Goal: Task Accomplishment & Management: Manage account settings

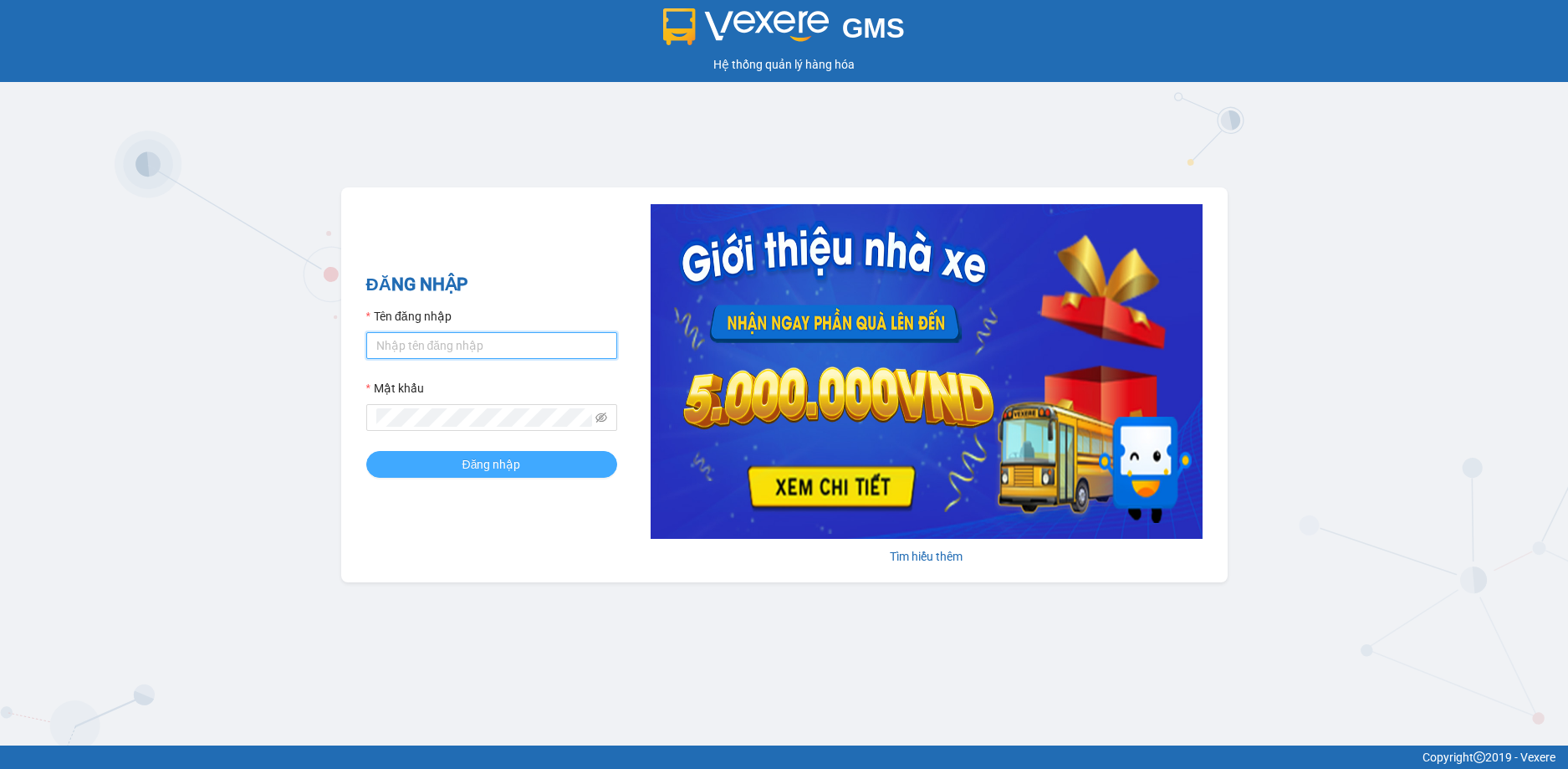
type input "pvhoang.xuantrang"
click at [509, 458] on span "Đăng nhập" at bounding box center [492, 464] width 59 height 18
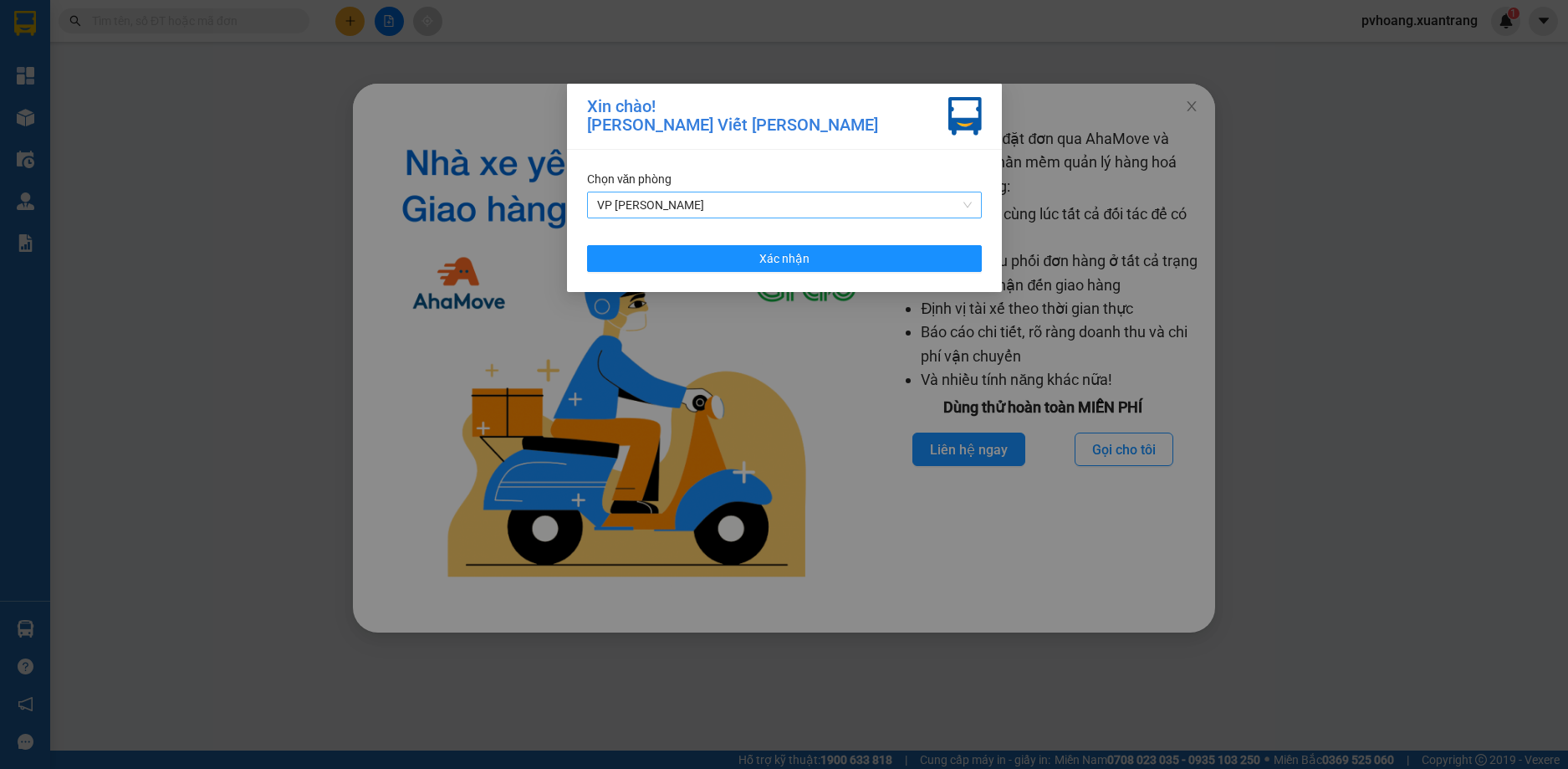
click at [749, 211] on span "VP [PERSON_NAME]" at bounding box center [785, 204] width 375 height 25
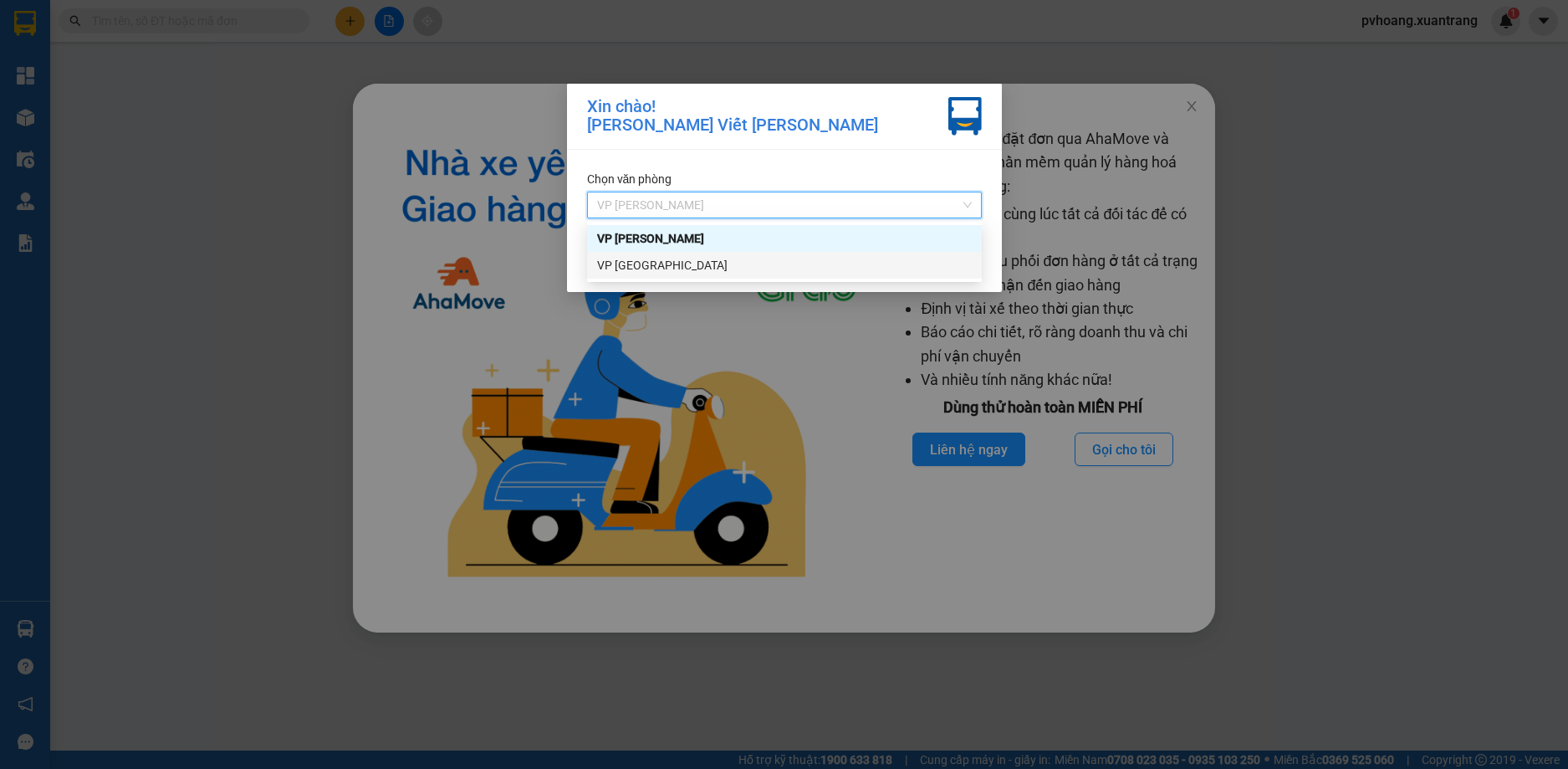
click at [659, 261] on div "VP [GEOGRAPHIC_DATA]" at bounding box center [785, 265] width 375 height 18
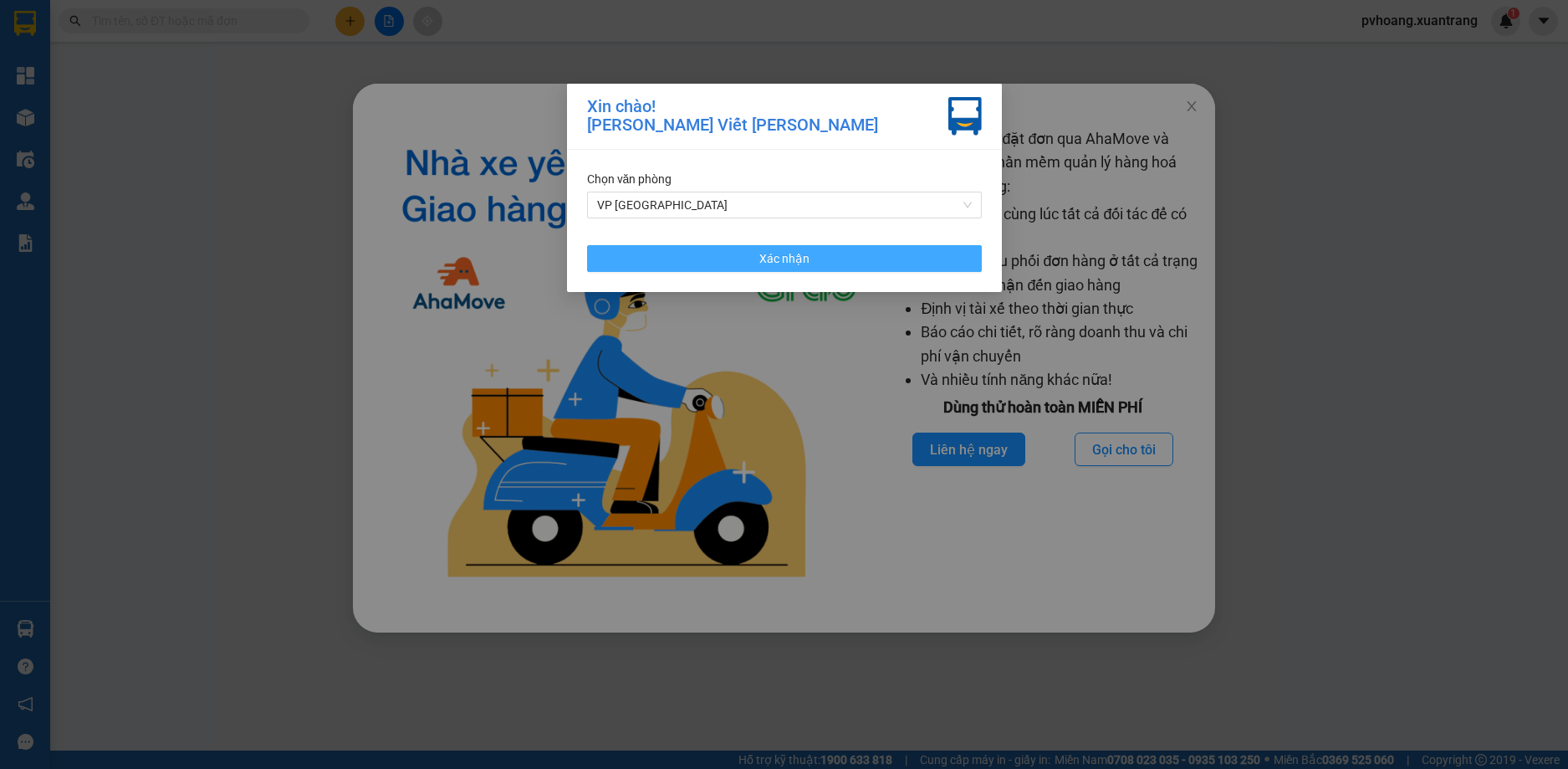
click at [804, 254] on span "Xác nhận" at bounding box center [784, 258] width 50 height 18
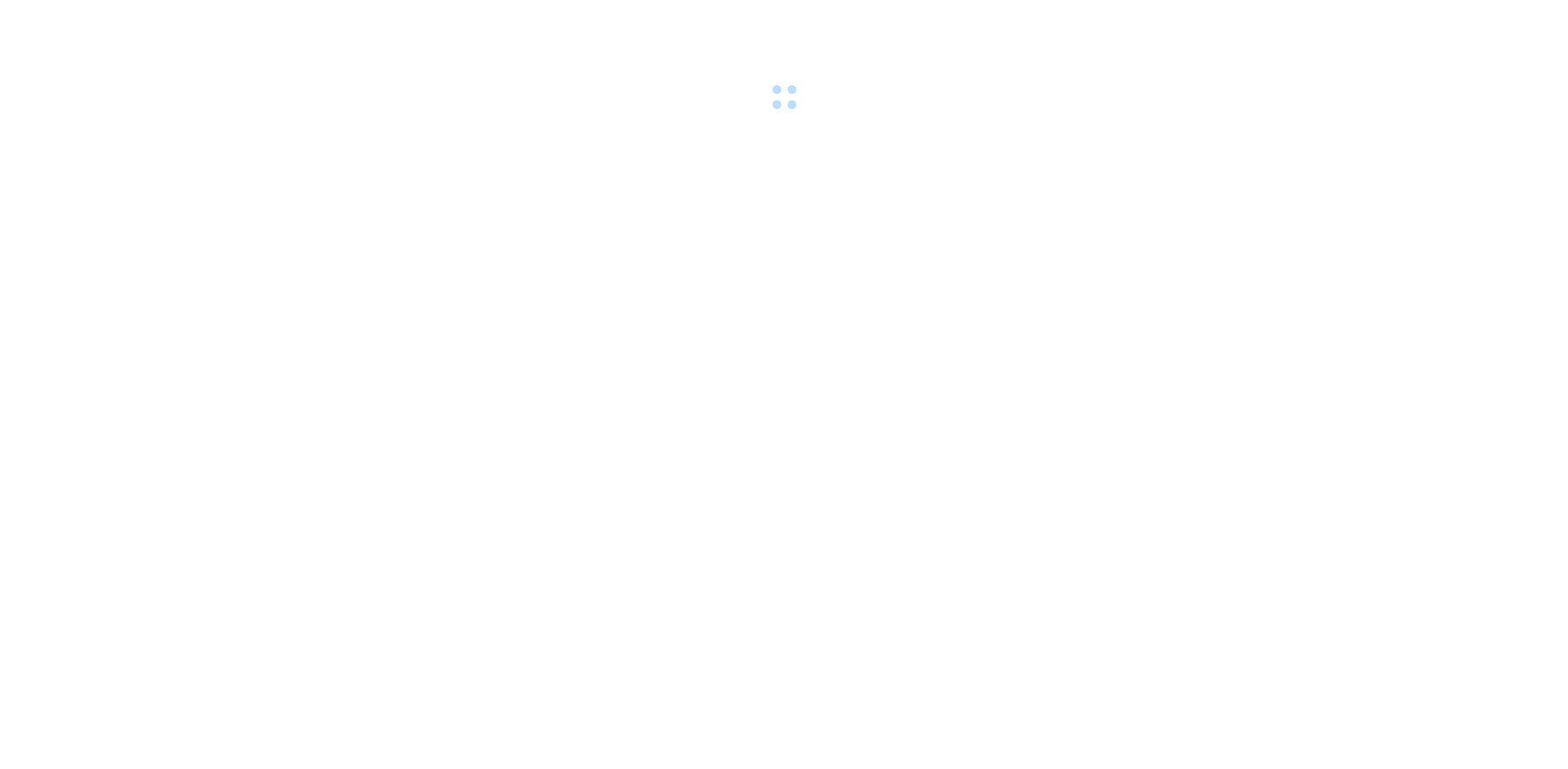
click at [1199, 111] on div at bounding box center [784, 58] width 1568 height 116
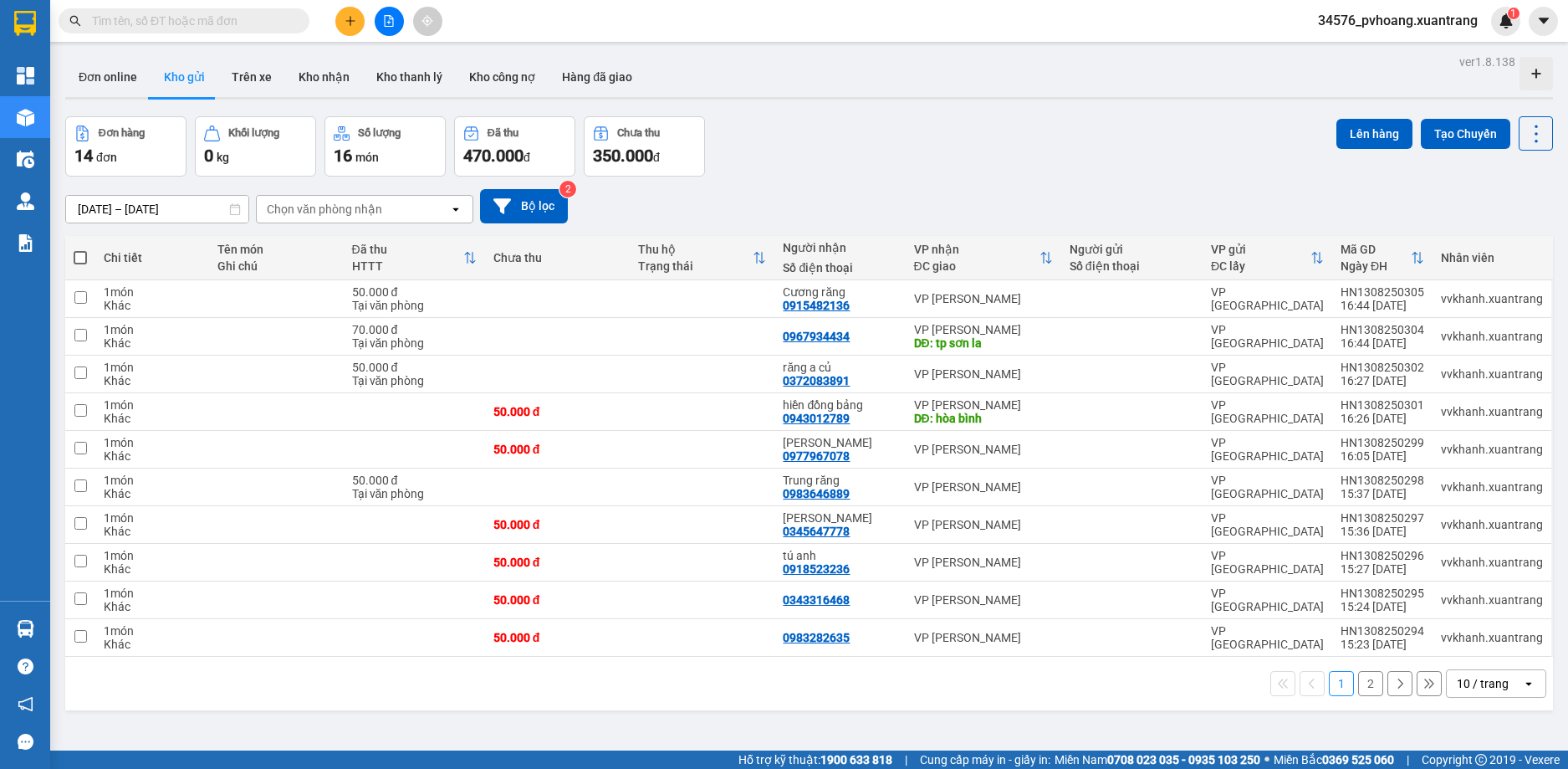
click at [251, 18] on input "text" at bounding box center [191, 21] width 197 height 18
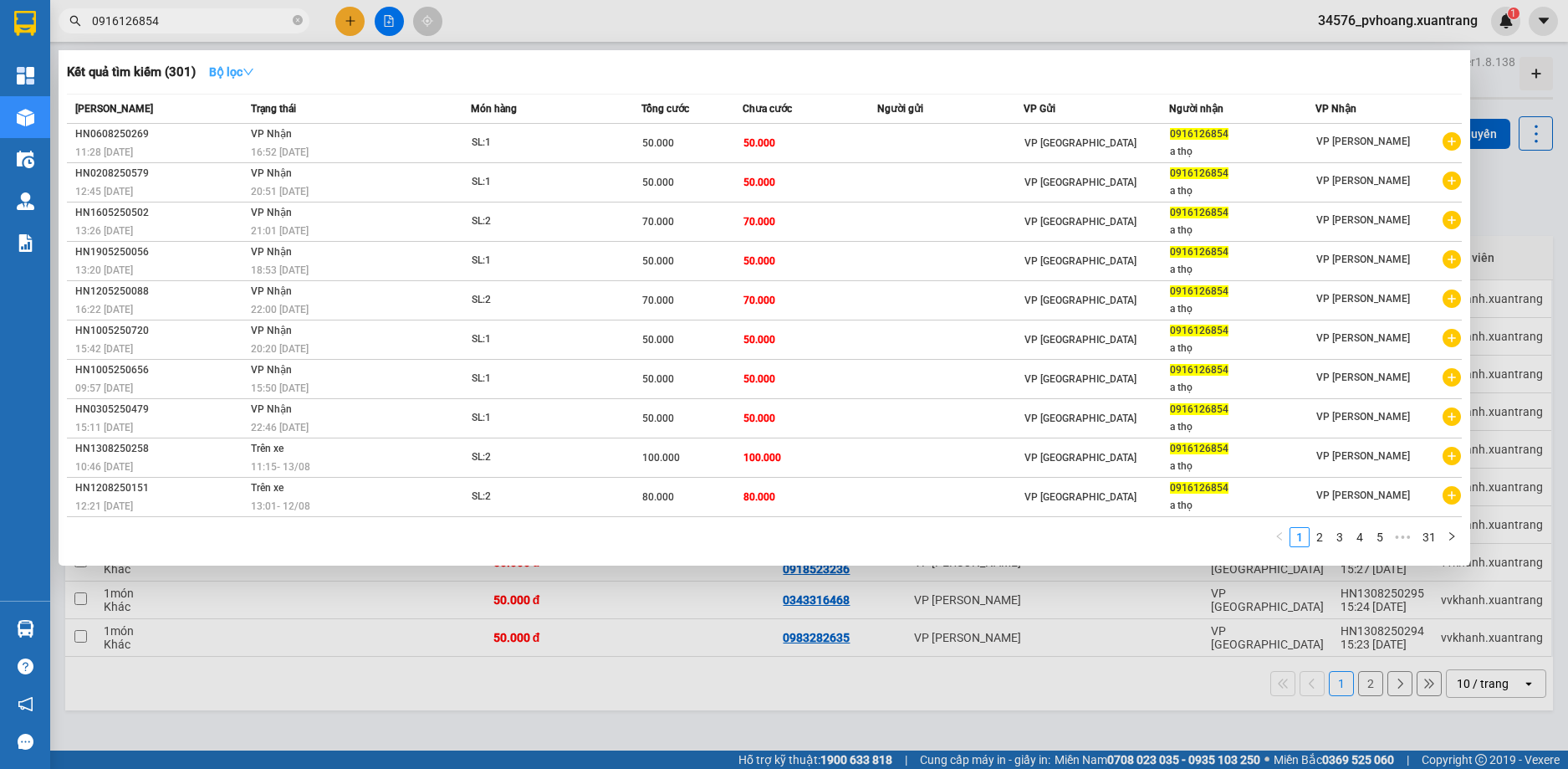
type input "0916126854"
click at [232, 67] on strong "Bộ lọc" at bounding box center [231, 71] width 45 height 13
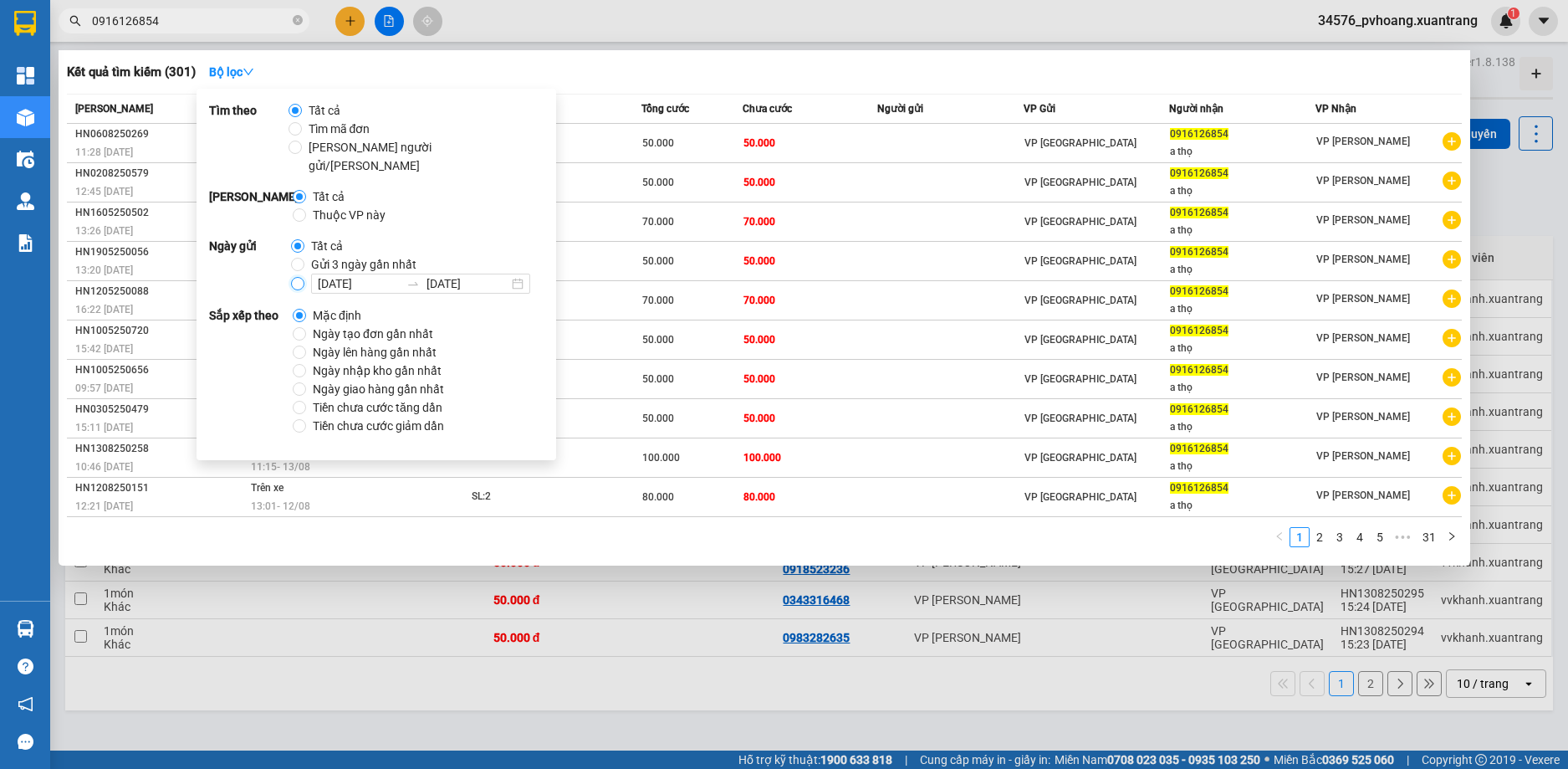
click at [292, 277] on input "[DATE] [DATE]" at bounding box center [297, 283] width 13 height 13
radio input "true"
radio input "false"
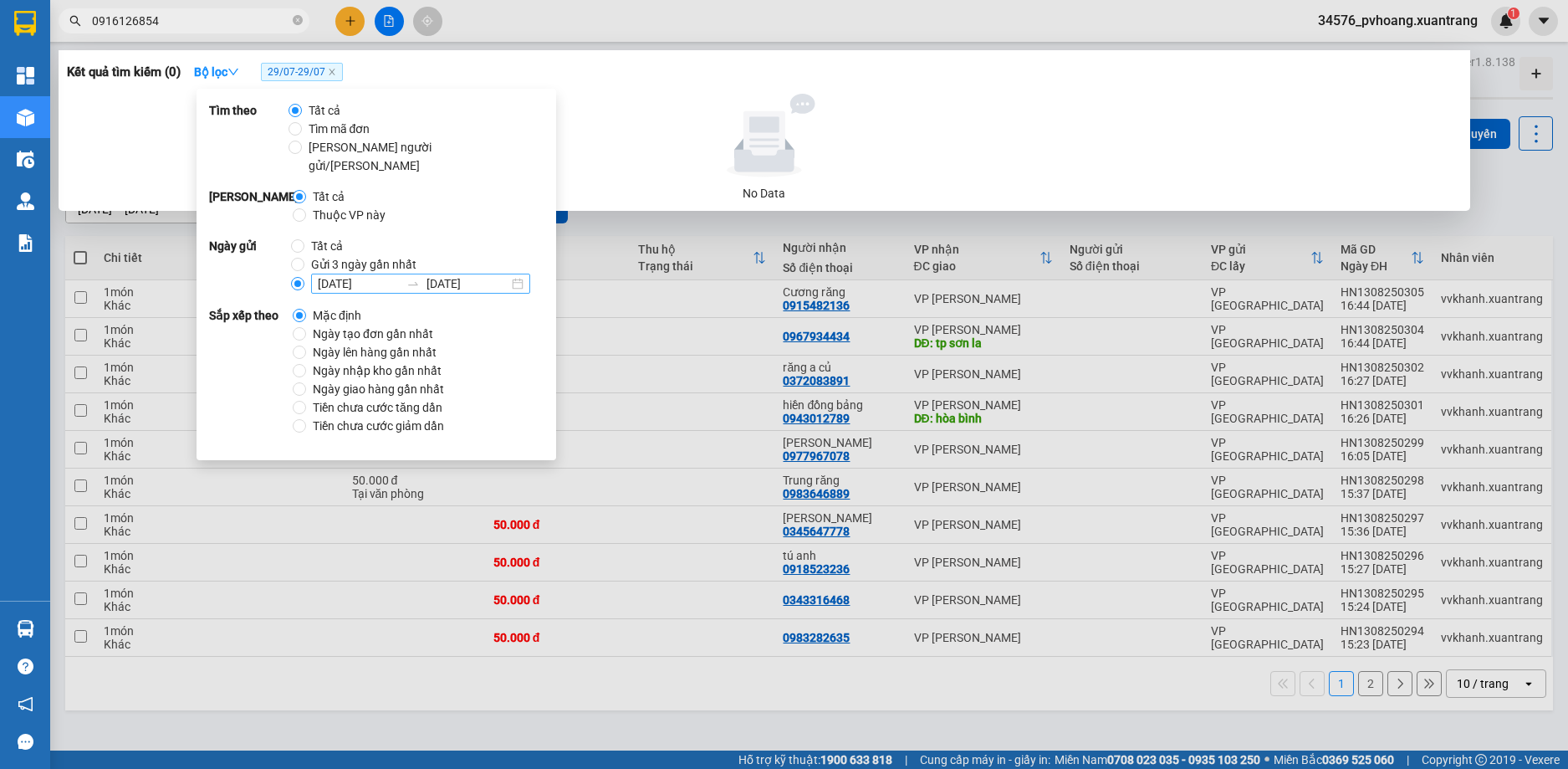
click at [432, 274] on input "29/07/2025" at bounding box center [468, 283] width 82 height 18
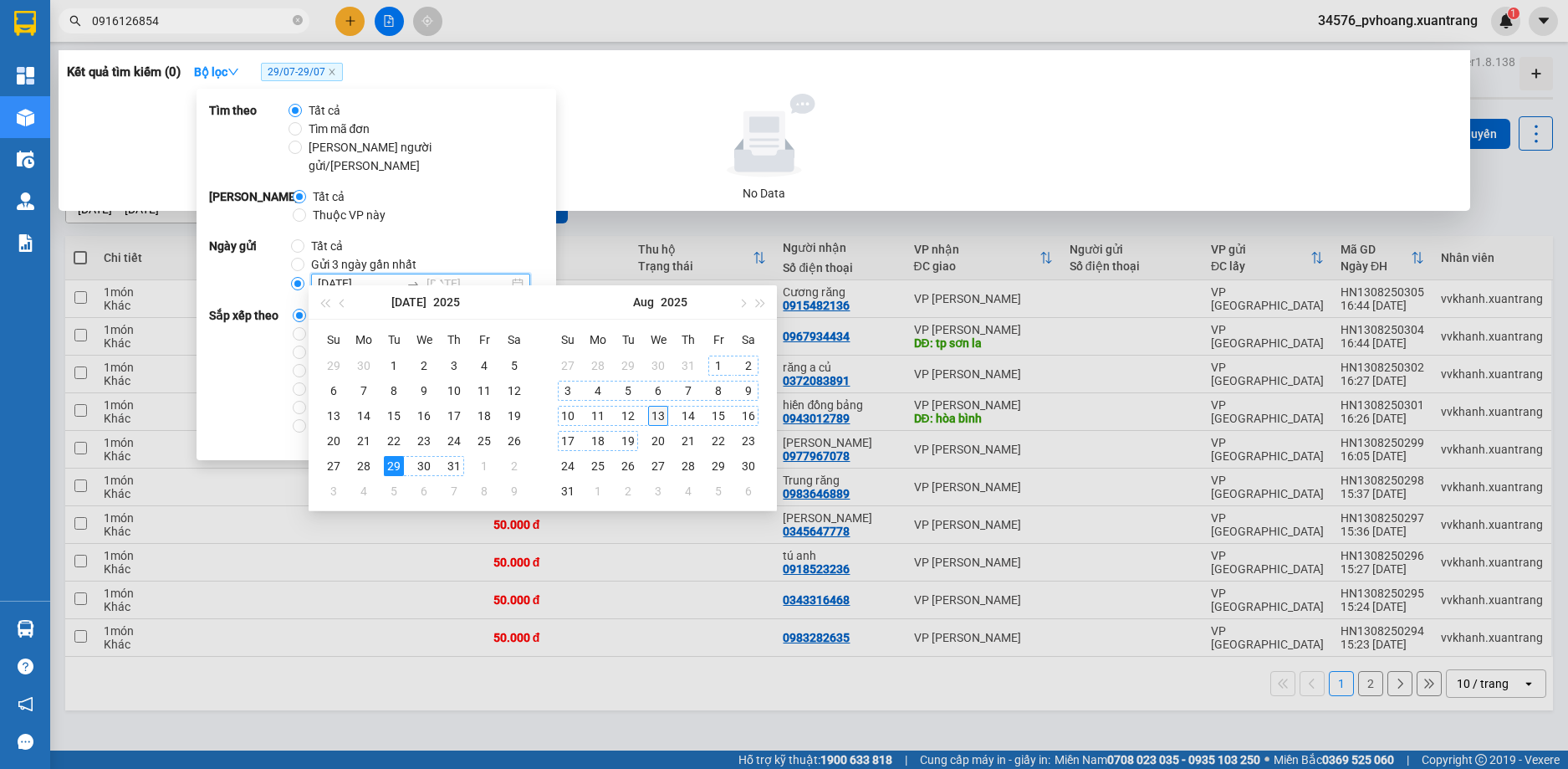
type input "13/08/2025"
click at [663, 417] on div "13" at bounding box center [658, 416] width 20 height 20
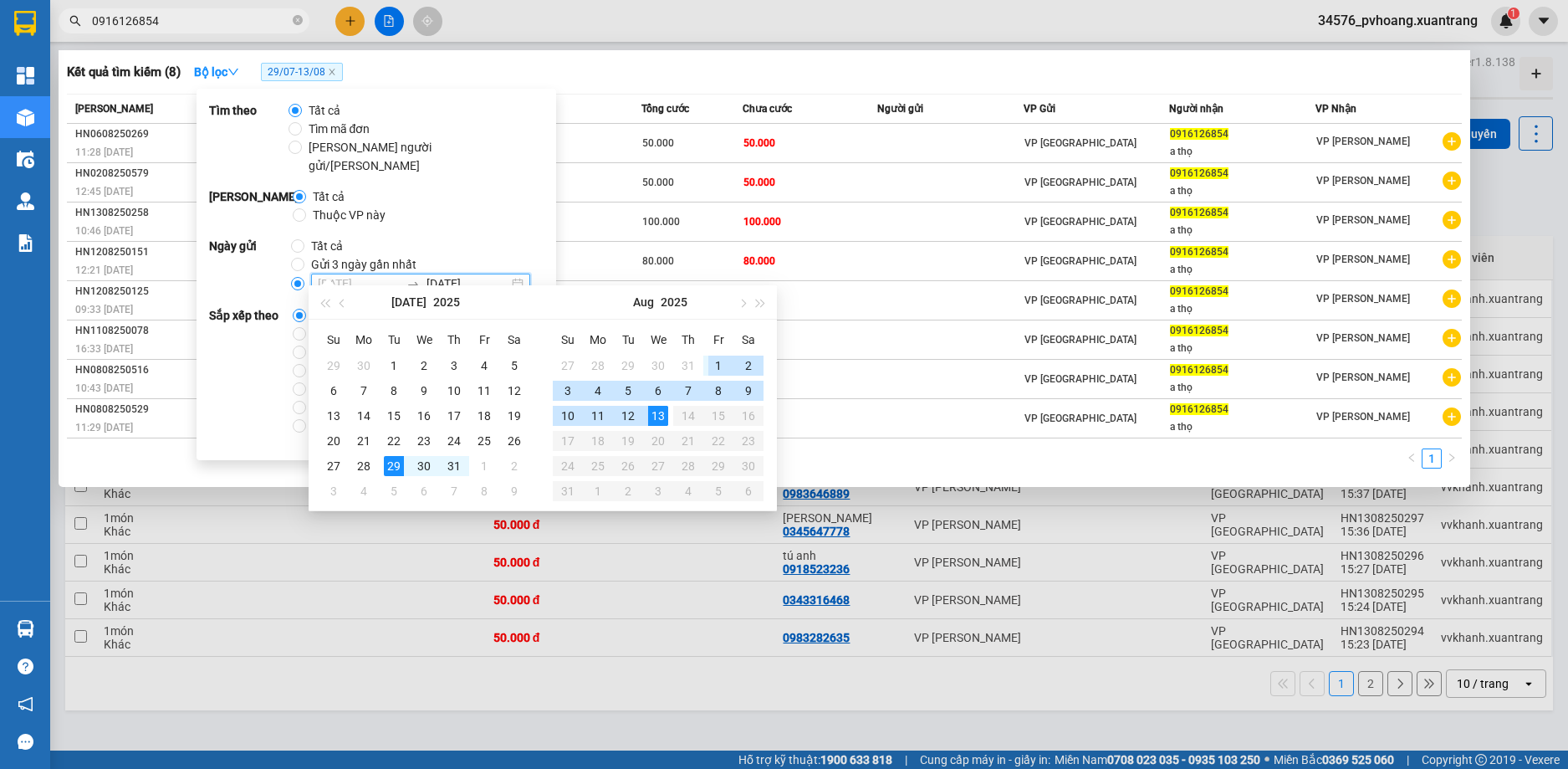
type input "29/07/2025"
click at [874, 462] on div "1" at bounding box center [764, 463] width 1395 height 30
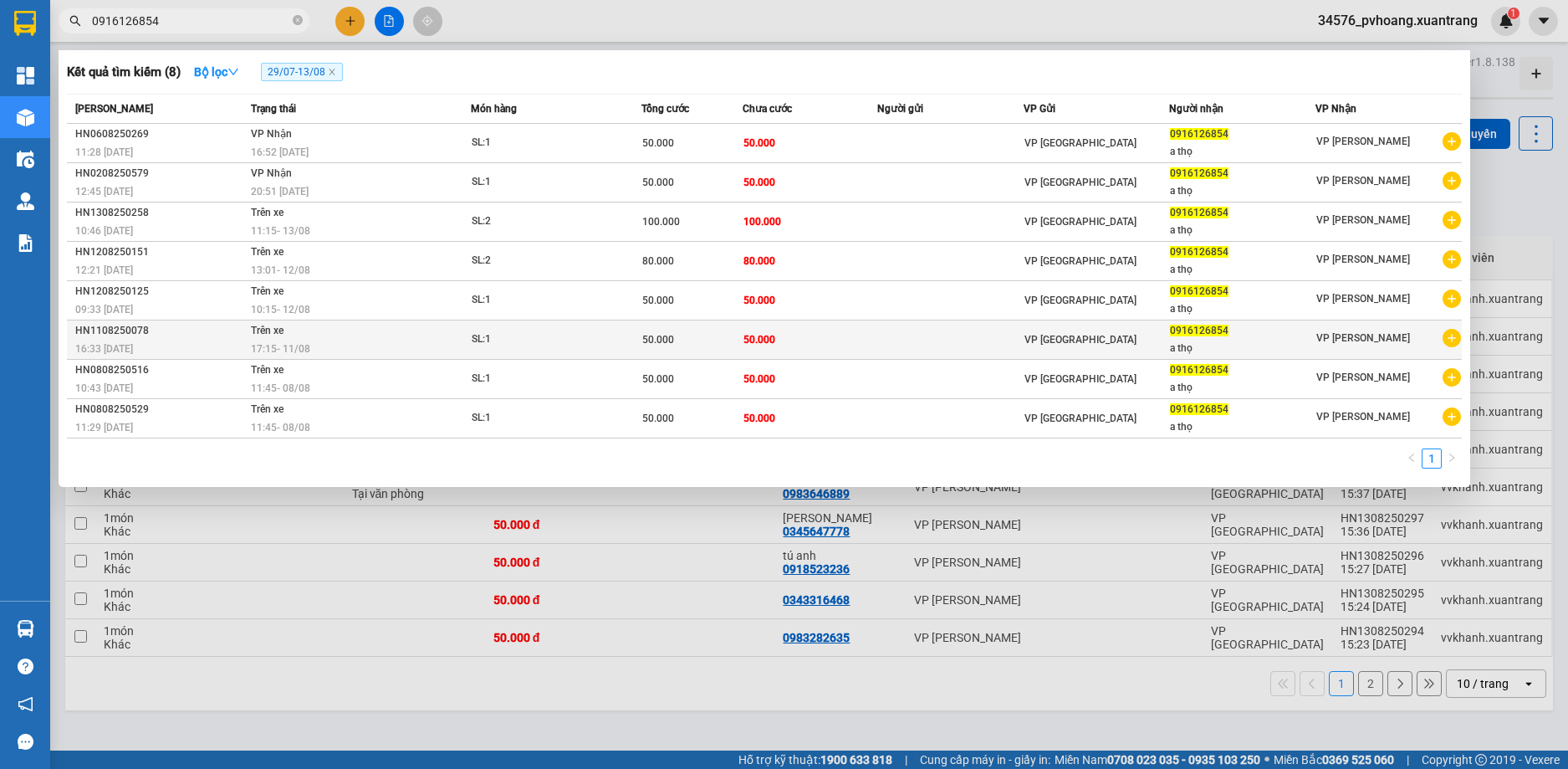
click at [558, 337] on div "SL: 1" at bounding box center [535, 339] width 126 height 18
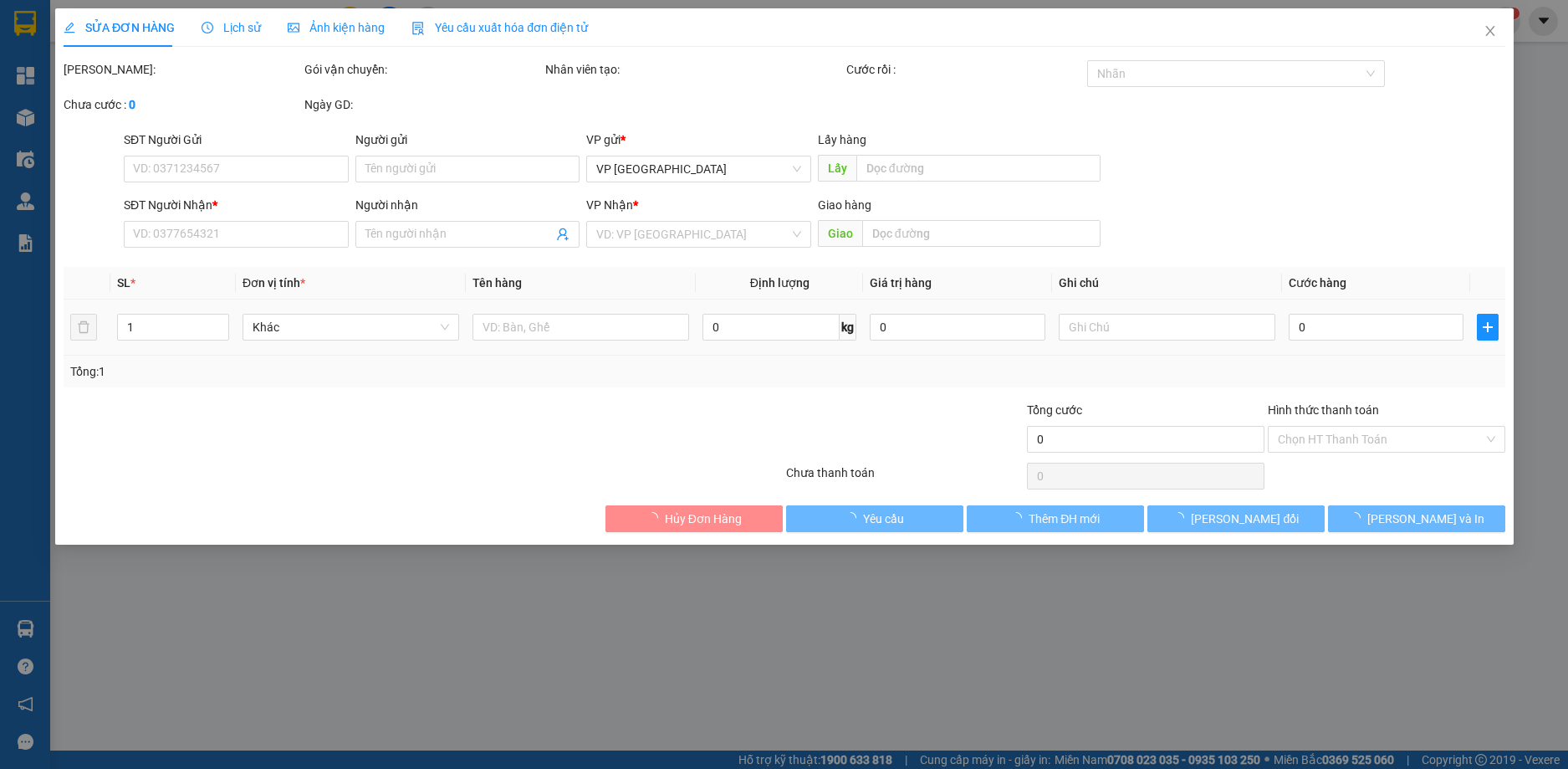
type input "0916126854"
type input "a thọ"
type input "50.000"
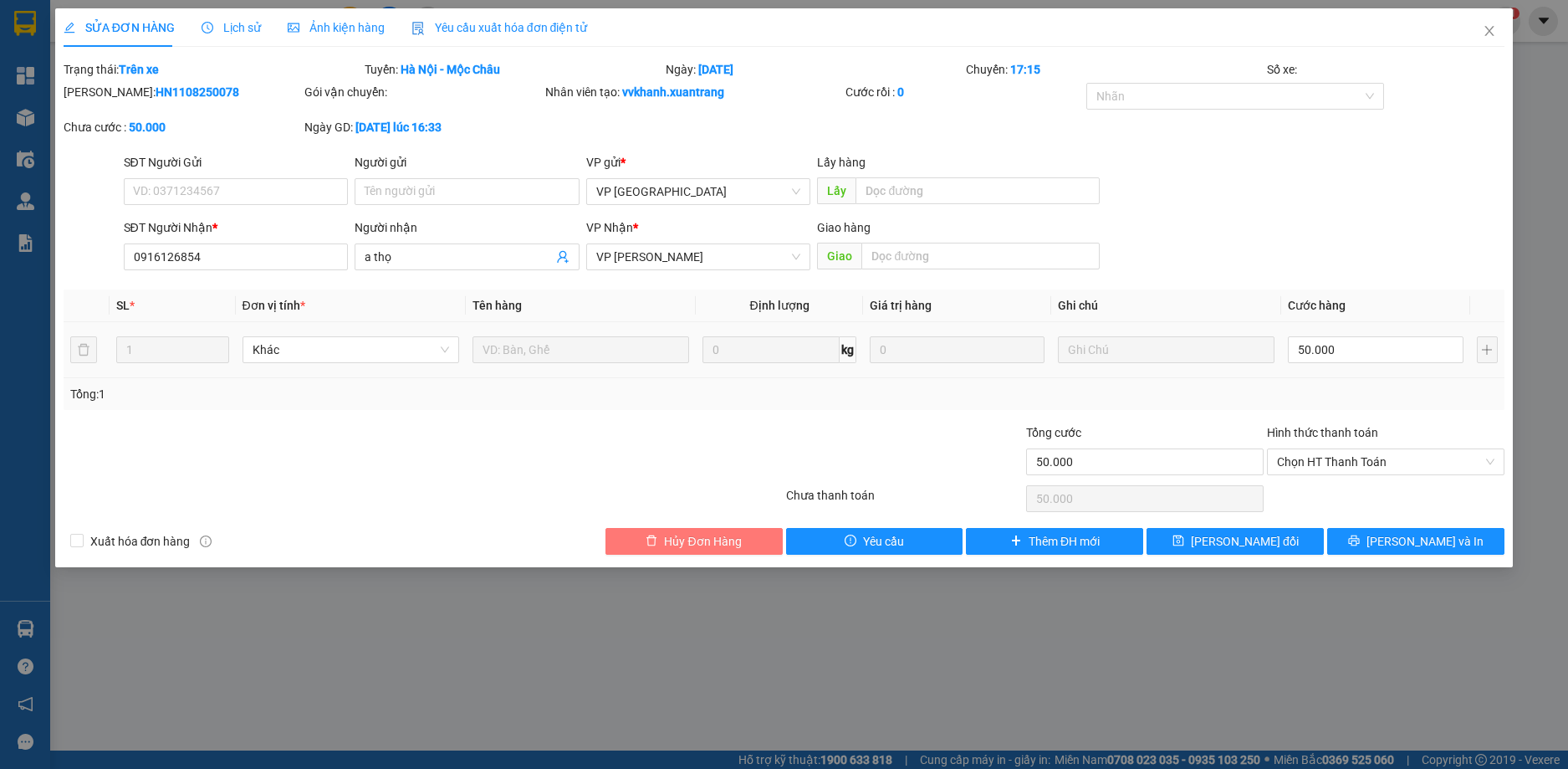
click at [720, 537] on span "Hủy Đơn Hàng" at bounding box center [702, 541] width 77 height 18
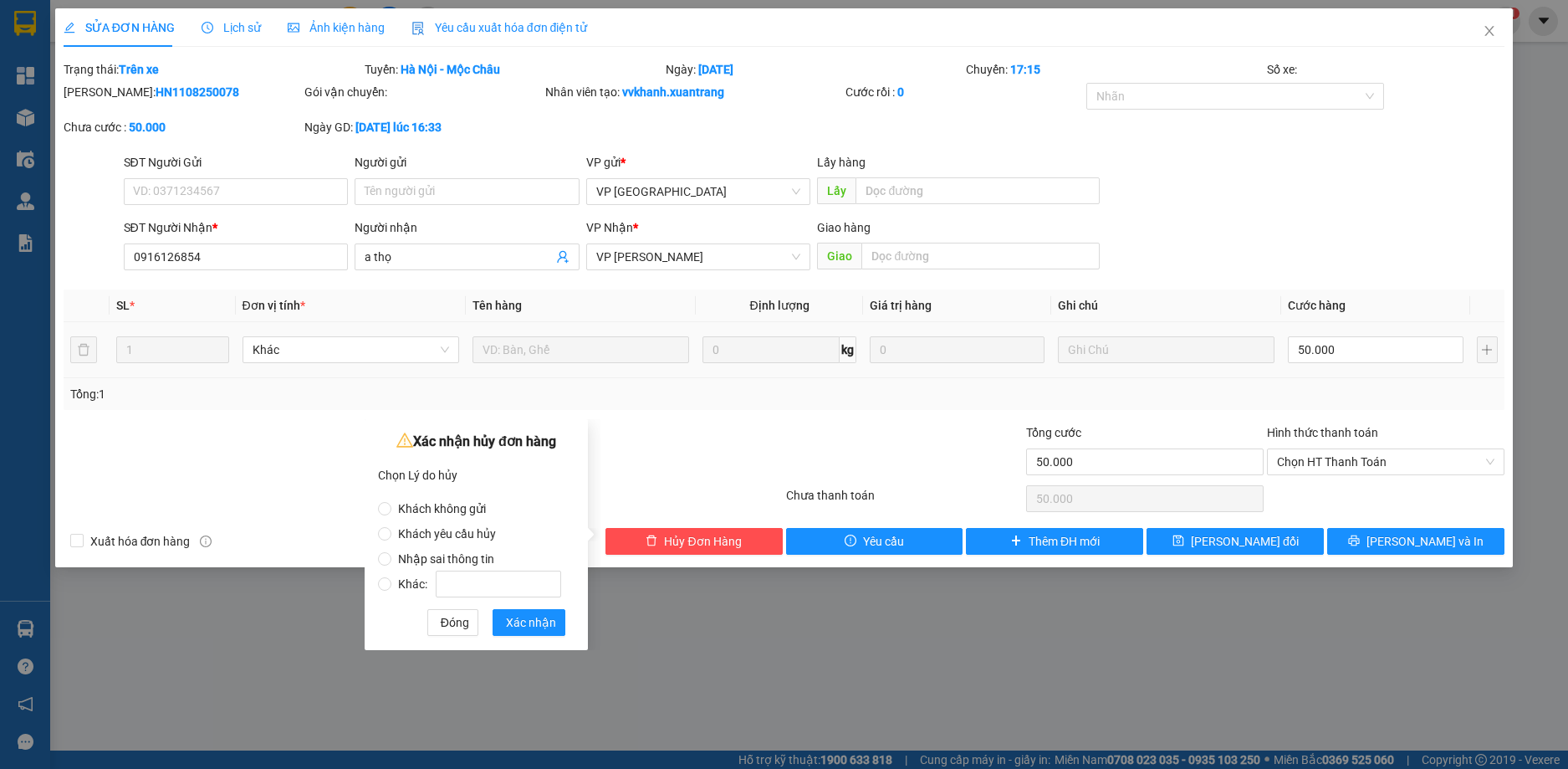
click at [404, 591] on div "Khách không gửi Khách yêu cầu hủy Nhập sai thông tin Khác:" at bounding box center [476, 542] width 196 height 109
click at [415, 589] on span "Khác:" at bounding box center [479, 583] width 177 height 13
click at [391, 589] on input "Khác:" at bounding box center [384, 583] width 13 height 13
radio input "true"
click at [407, 584] on span "Khác:" at bounding box center [479, 583] width 177 height 13
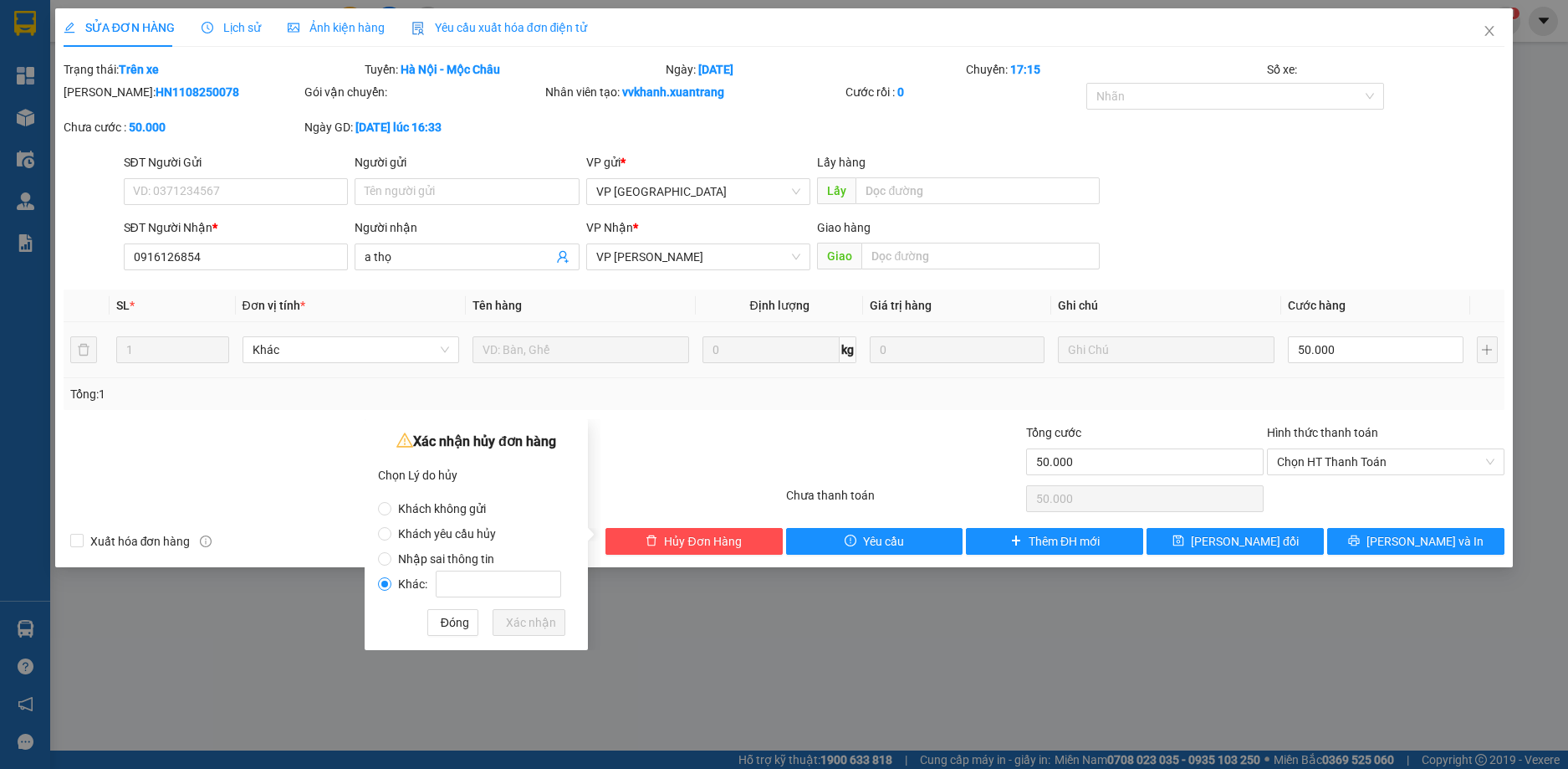
click at [391, 584] on input "Khác:" at bounding box center [384, 583] width 13 height 13
click at [513, 579] on input "Khác:" at bounding box center [499, 583] width 126 height 27
type input "phụ tùng công ty"
click at [521, 626] on span "Xác nhận" at bounding box center [531, 622] width 50 height 18
